Goal: Task Accomplishment & Management: Complete application form

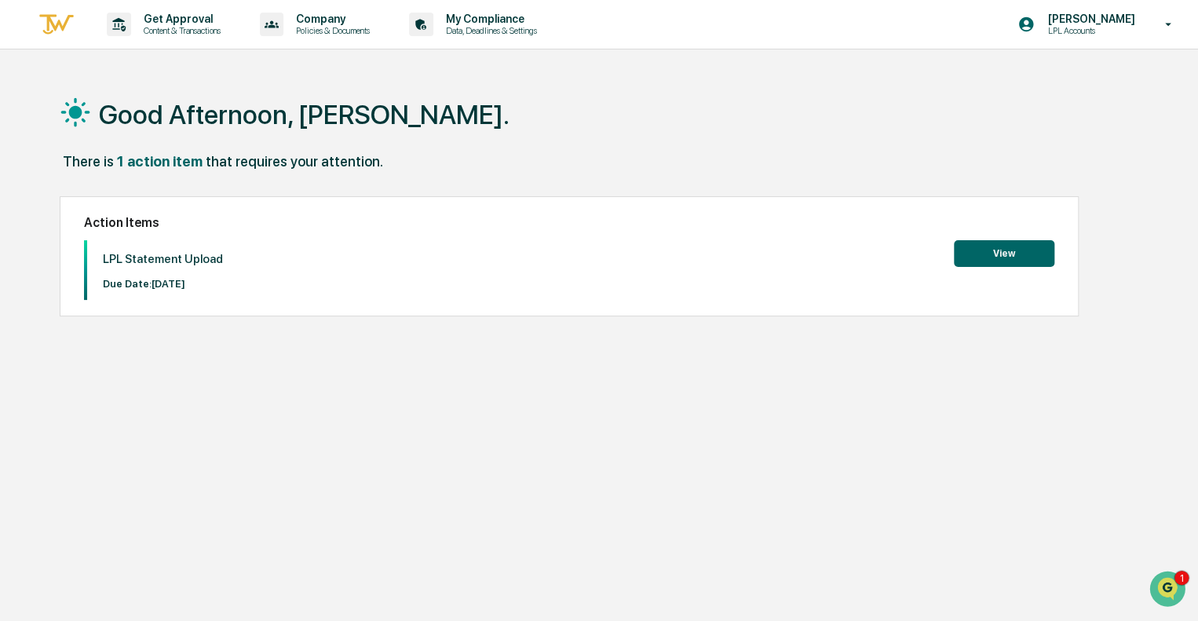
click at [996, 254] on button "View" at bounding box center [1004, 253] width 100 height 27
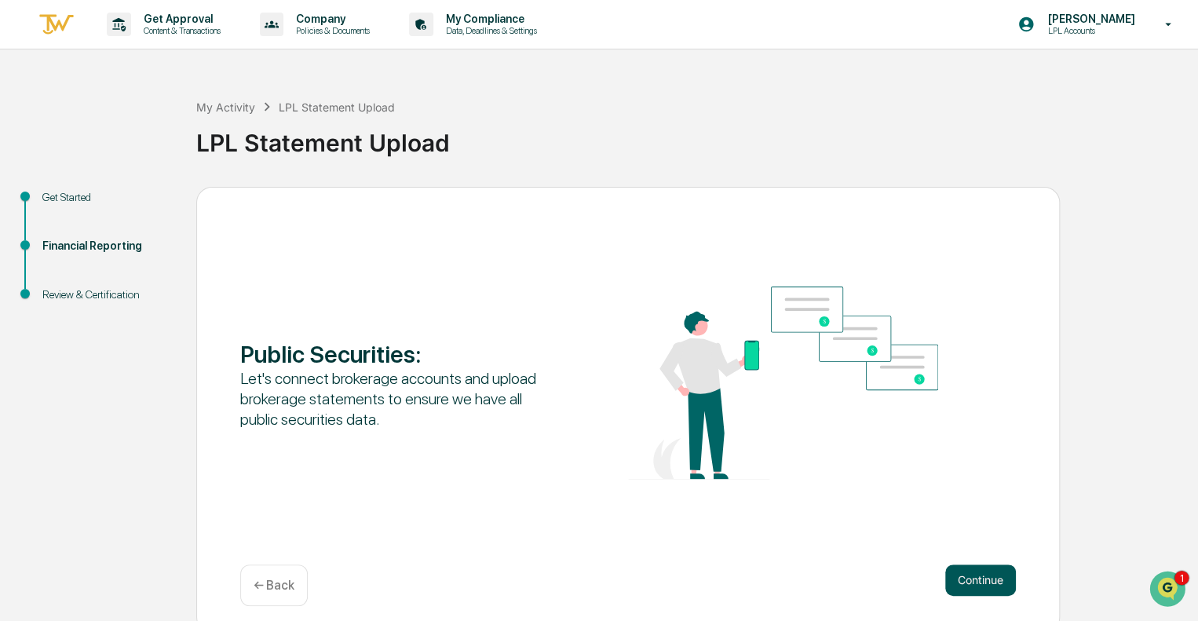
click at [976, 574] on button "Continue" at bounding box center [980, 579] width 71 height 31
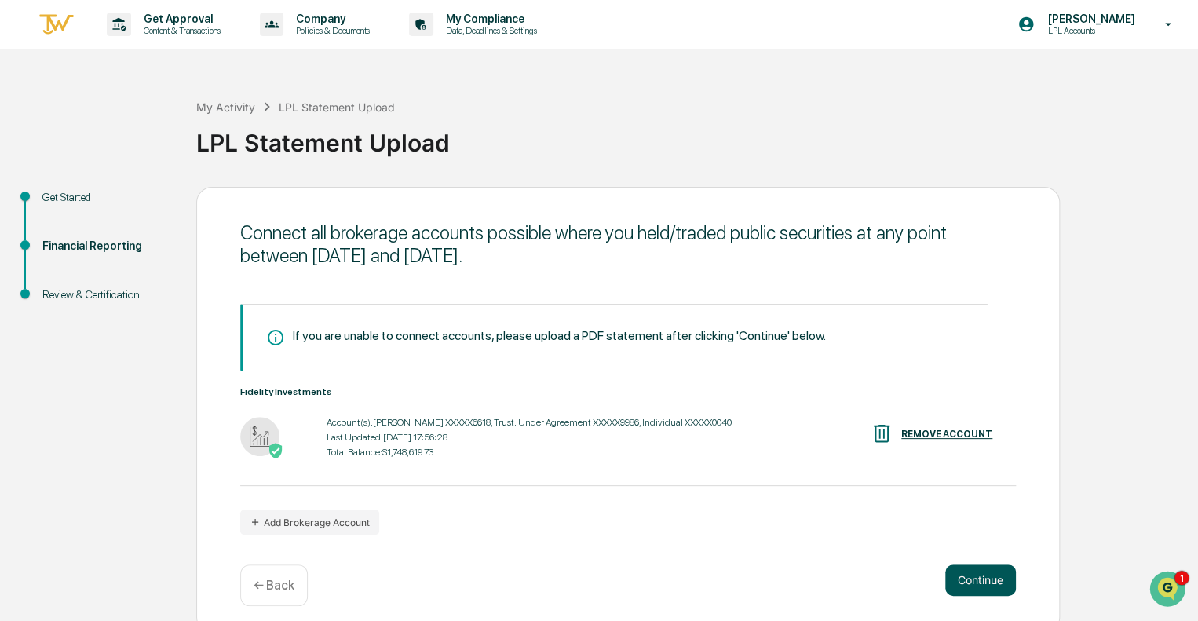
click at [977, 584] on button "Continue" at bounding box center [980, 579] width 71 height 31
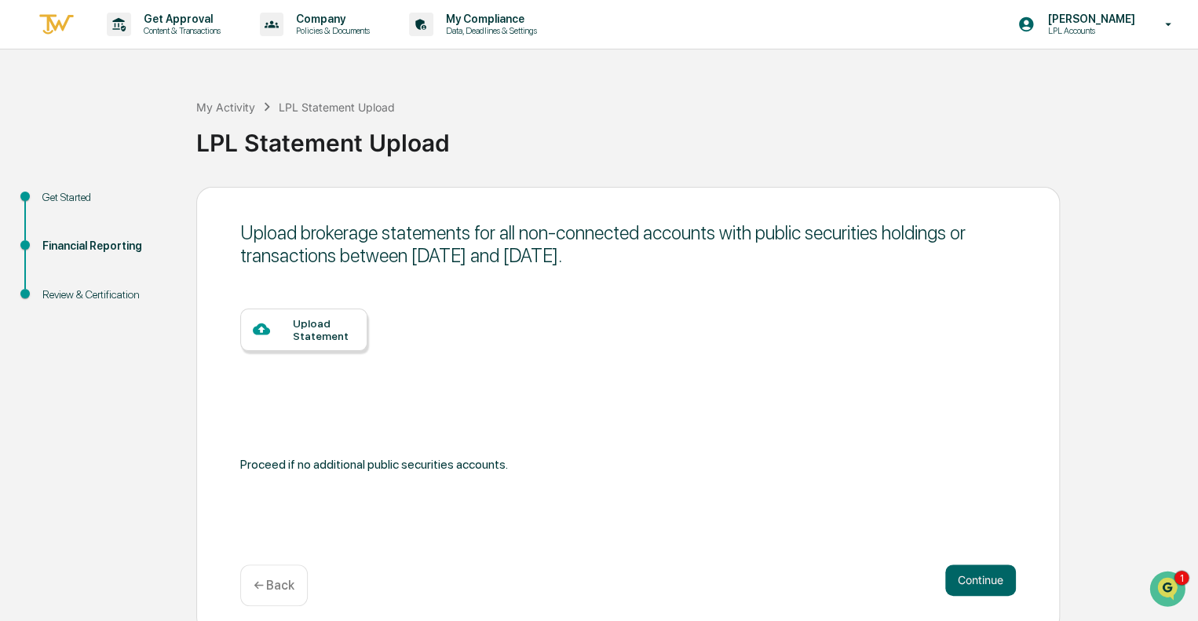
click at [649, 93] on div "My Activity LPL Statement Upload LPL Statement Upload" at bounding box center [693, 131] width 994 height 112
click at [294, 326] on div "Upload Statement" at bounding box center [324, 329] width 62 height 25
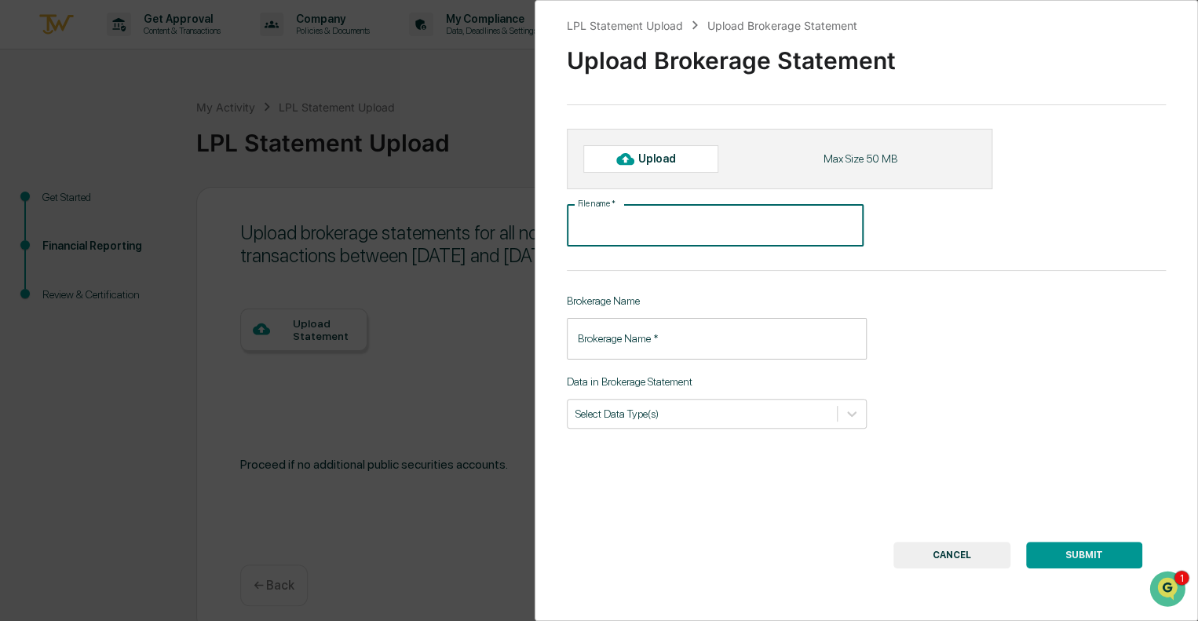
drag, startPoint x: 656, startPoint y: 228, endPoint x: 579, endPoint y: 225, distance: 77.0
click at [579, 225] on input "File name   *" at bounding box center [715, 226] width 297 height 42
click at [961, 43] on div "Upload Brokerage Statement" at bounding box center [866, 54] width 599 height 41
click at [718, 494] on div "**********" at bounding box center [866, 310] width 663 height 621
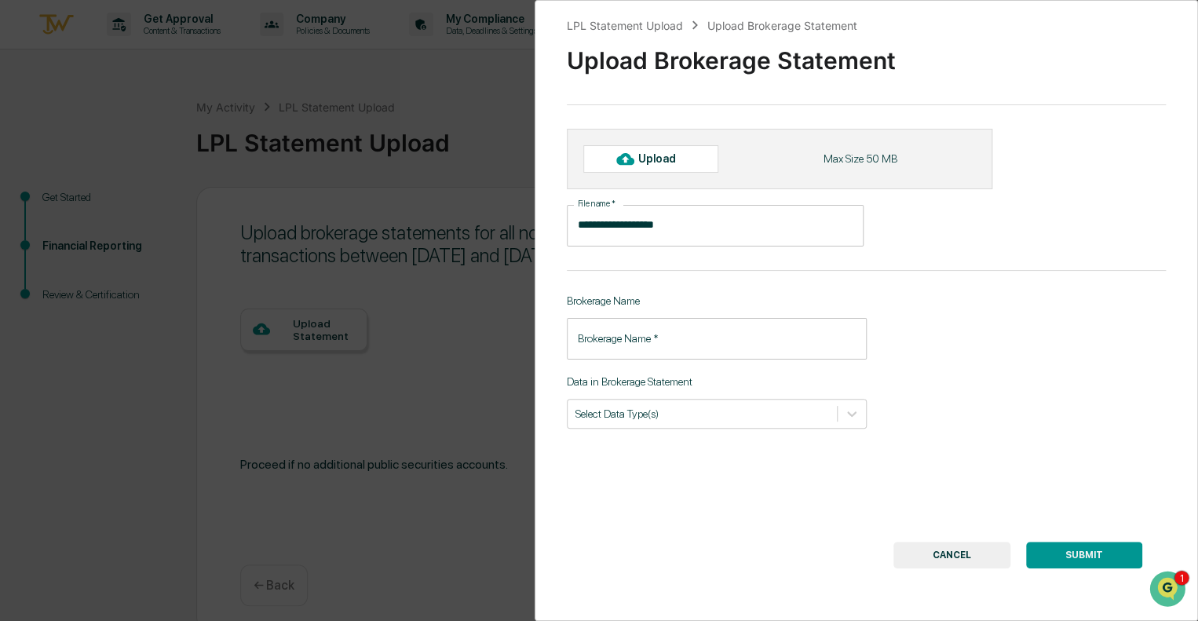
click at [659, 156] on div "Upload" at bounding box center [663, 158] width 51 height 13
type input "**********"
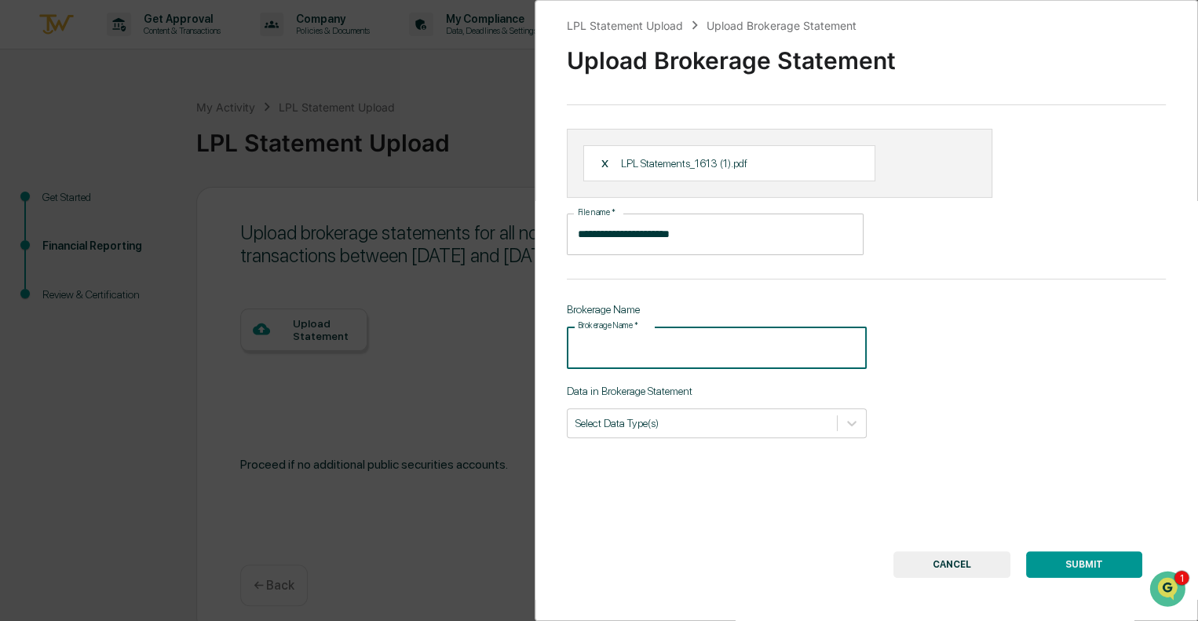
click at [662, 352] on input "Brokerage Name   *" at bounding box center [717, 348] width 300 height 42
type input "*"
type input "**********"
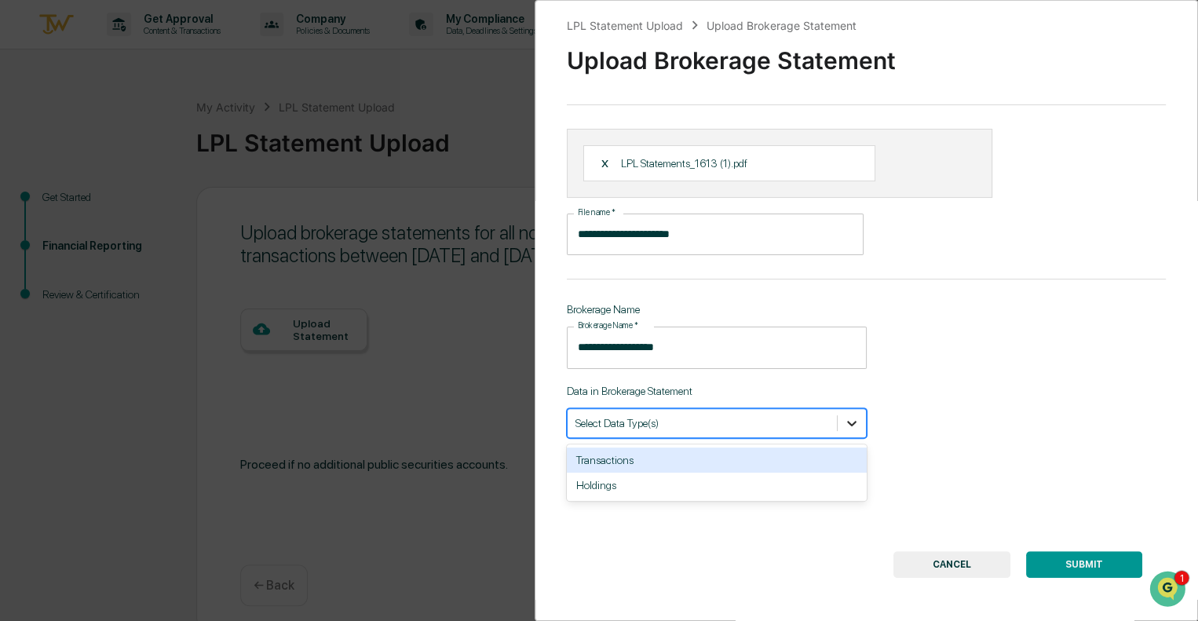
click at [844, 425] on icon at bounding box center [852, 423] width 16 height 16
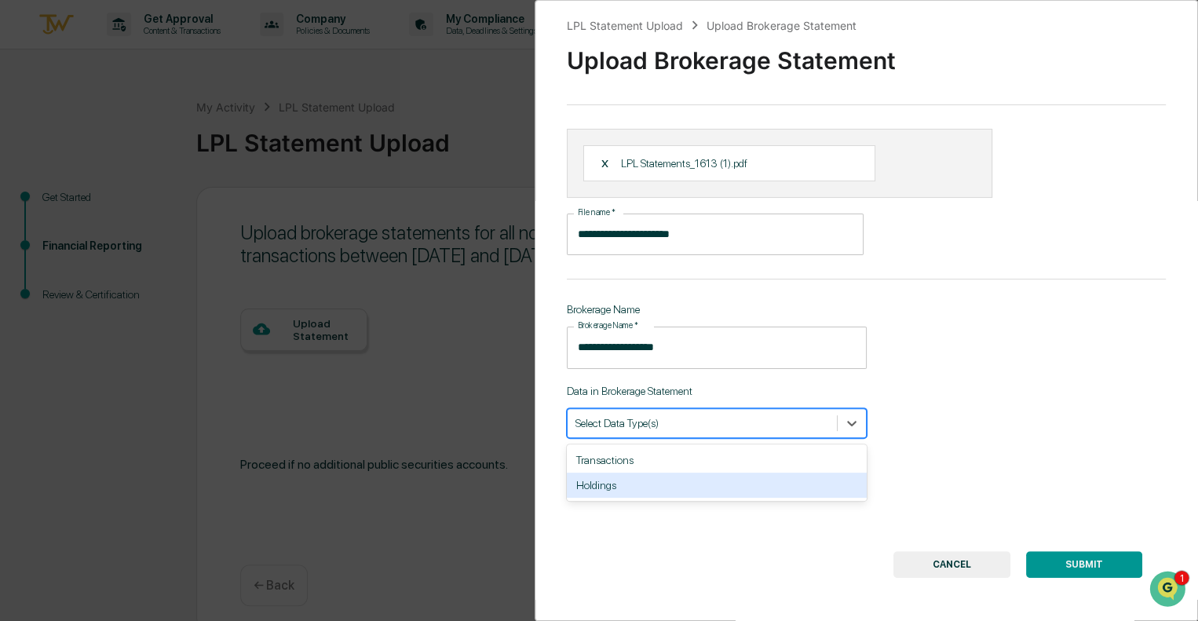
click at [779, 484] on div "Holdings" at bounding box center [717, 485] width 300 height 25
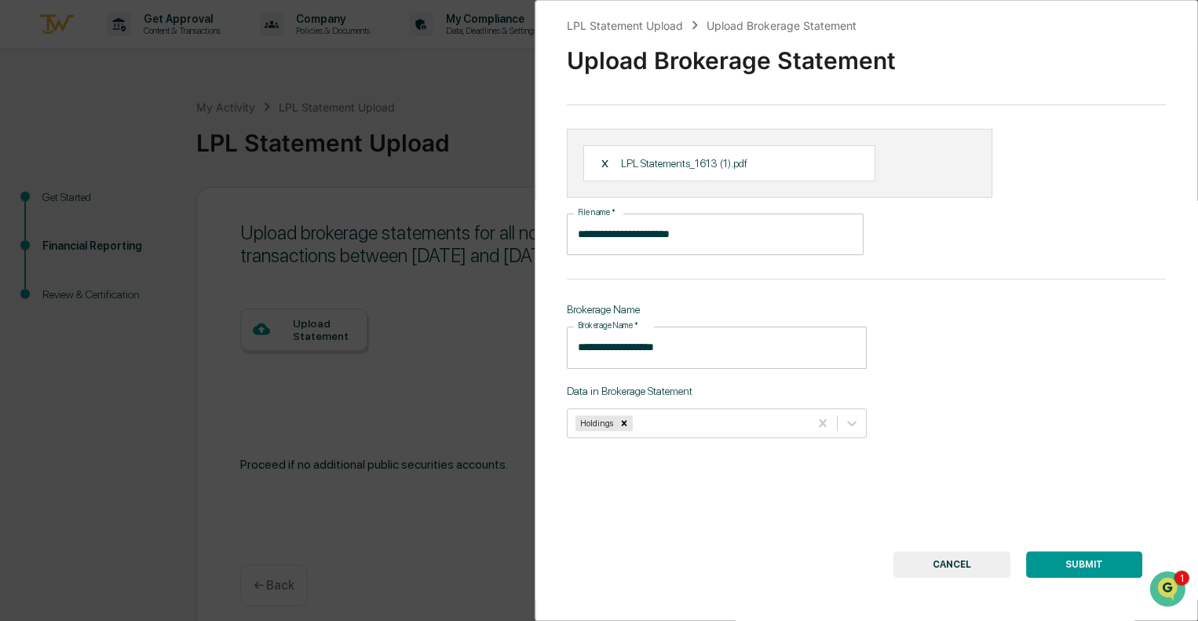
click at [1063, 573] on button "SUBMIT" at bounding box center [1084, 564] width 116 height 27
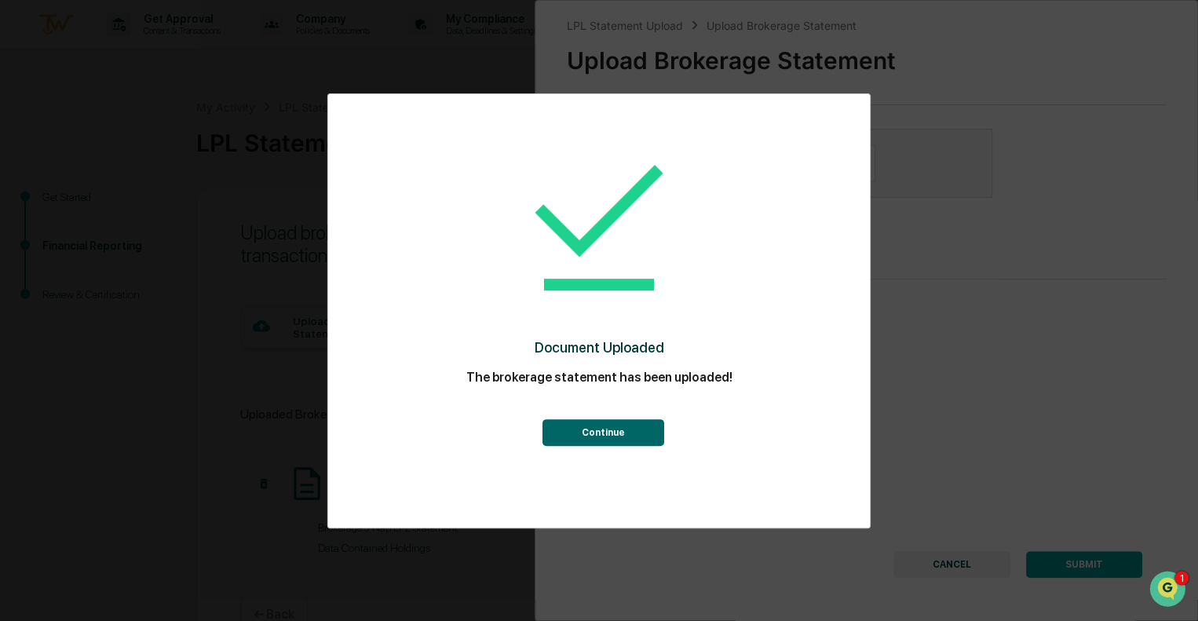
click at [600, 428] on button "Continue" at bounding box center [603, 432] width 122 height 27
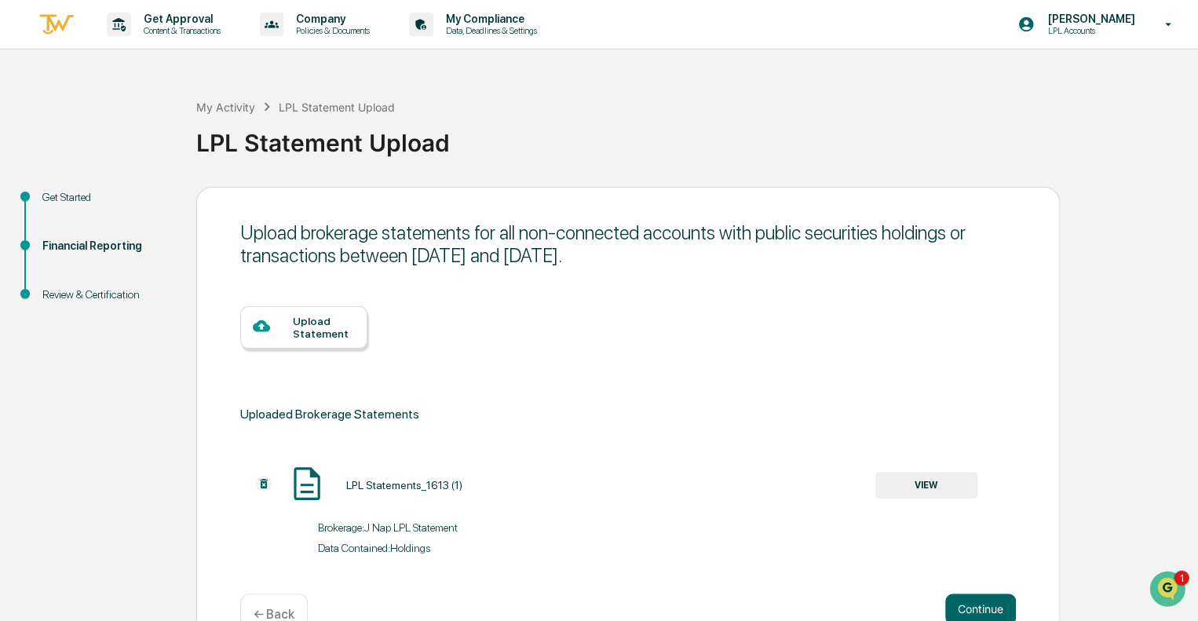
click at [71, 194] on div "Get Started" at bounding box center [106, 197] width 129 height 16
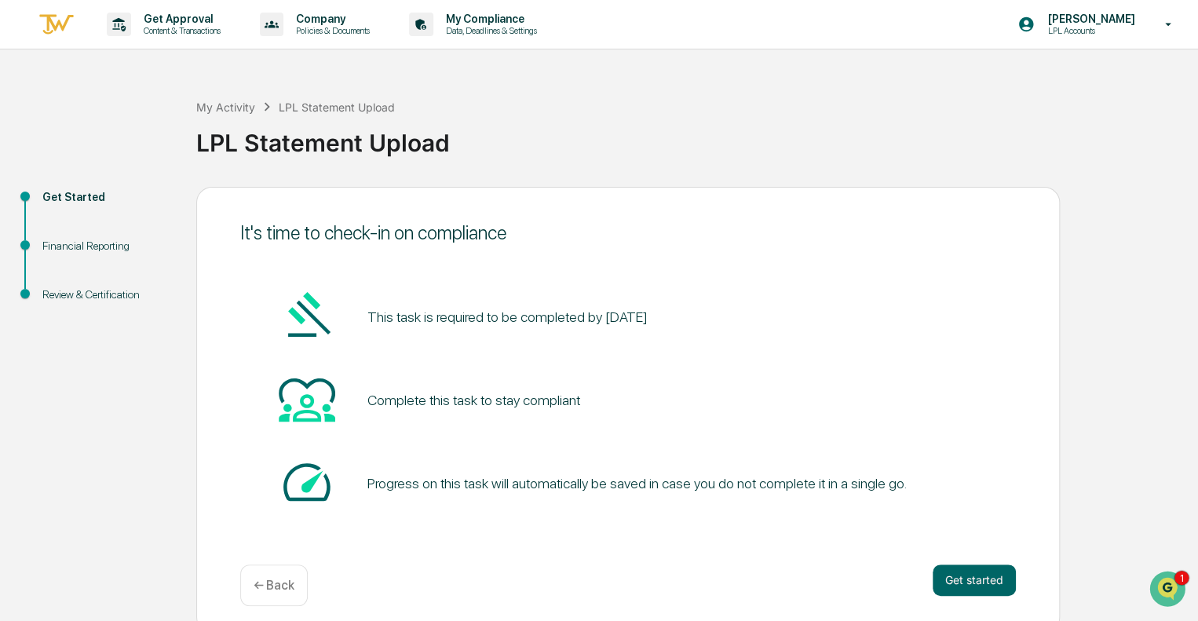
click at [60, 17] on img at bounding box center [57, 25] width 38 height 26
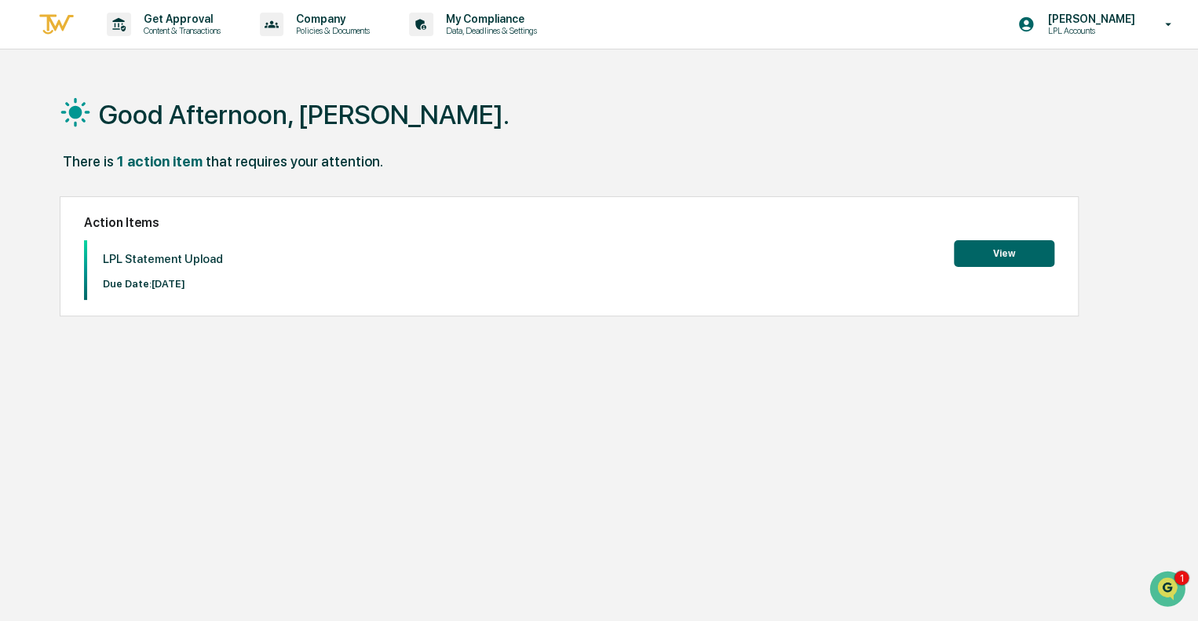
click at [502, 145] on div "Good Afternoon, [PERSON_NAME]." at bounding box center [599, 114] width 1078 height 78
